Goal: Information Seeking & Learning: Check status

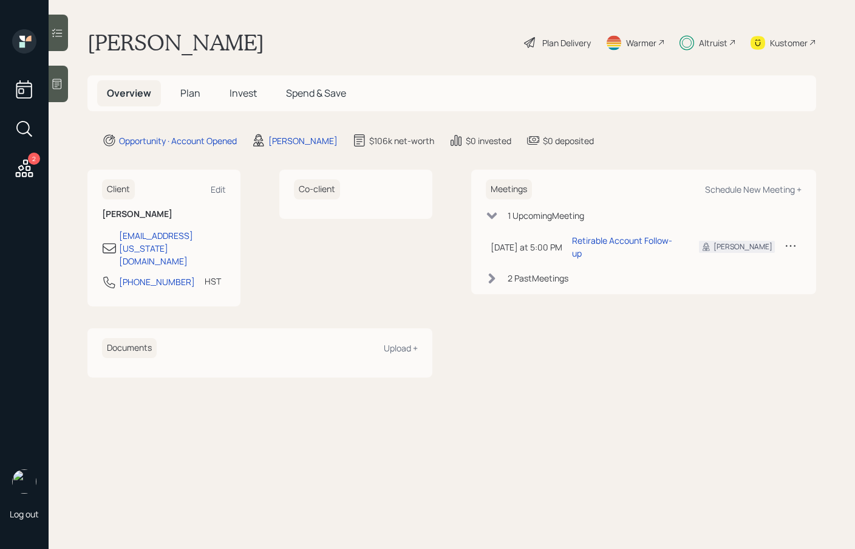
click at [180, 103] on h5 "Plan" at bounding box center [190, 93] width 39 height 26
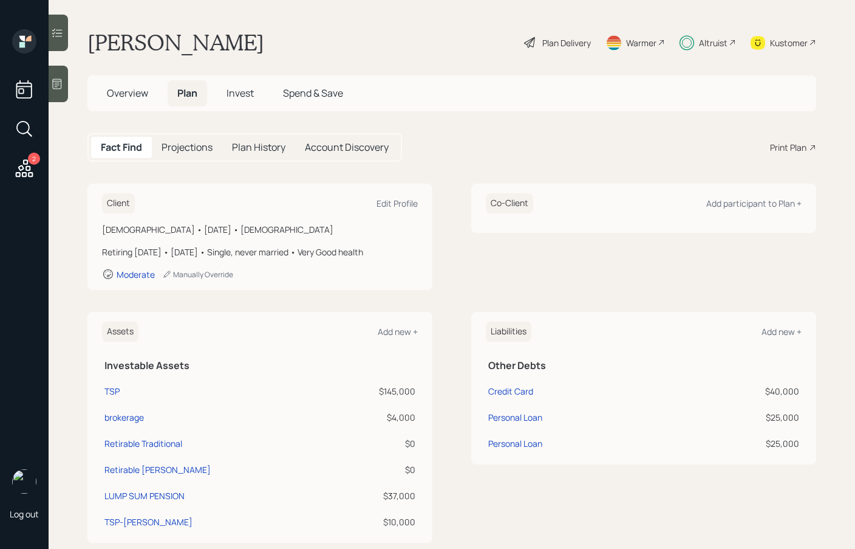
click at [251, 91] on span "Invest" at bounding box center [240, 92] width 27 height 13
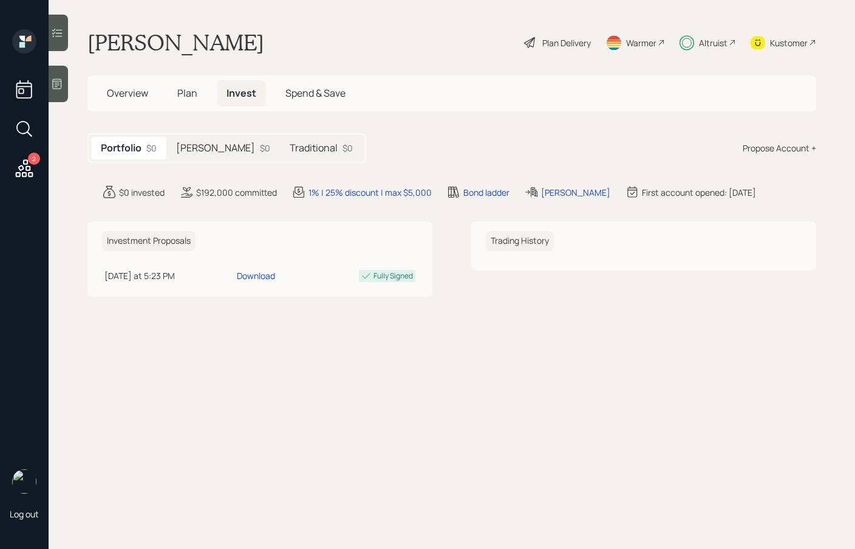
click at [121, 84] on h5 "Overview" at bounding box center [127, 93] width 61 height 26
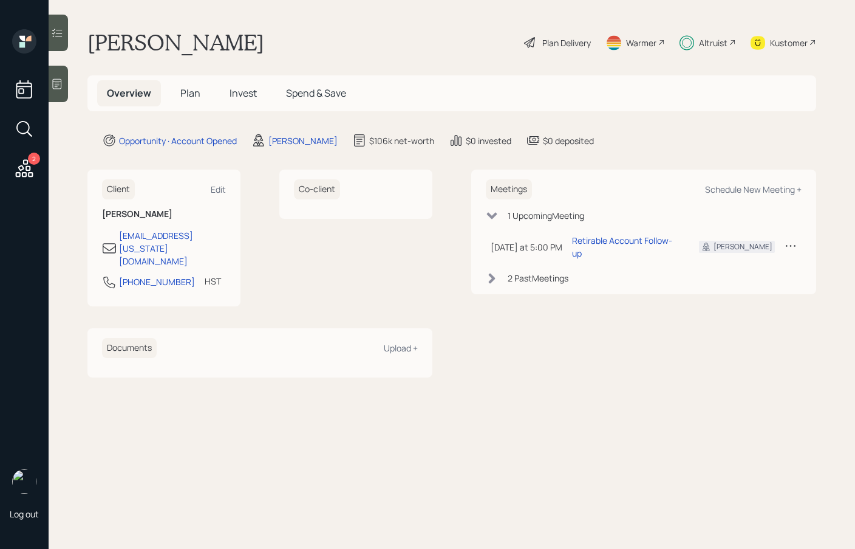
click at [242, 97] on span "Invest" at bounding box center [243, 92] width 27 height 13
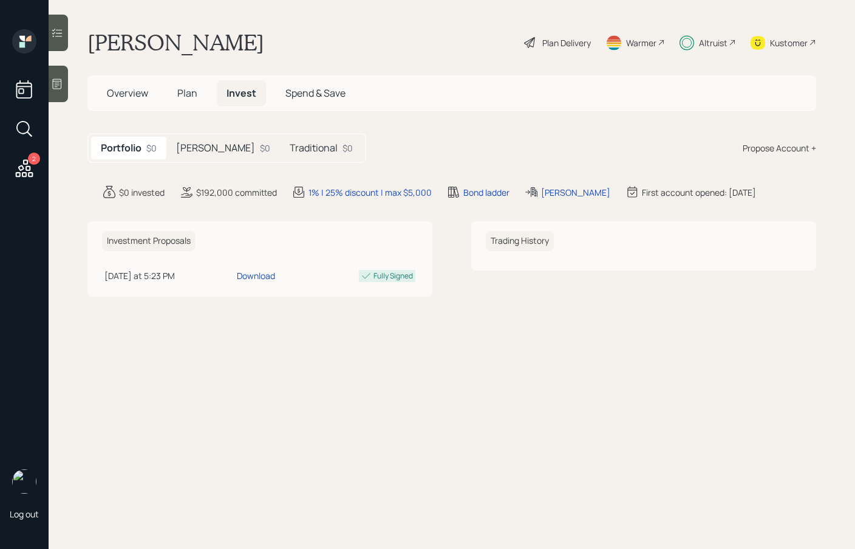
click at [283, 163] on main "Alyson Okita Plan Delivery Warmer Altruist Kustomer Overview Plan Invest Spend …" at bounding box center [452, 274] width 807 height 549
click at [282, 156] on div "Traditional $0" at bounding box center [321, 148] width 83 height 22
